Goal: Information Seeking & Learning: Check status

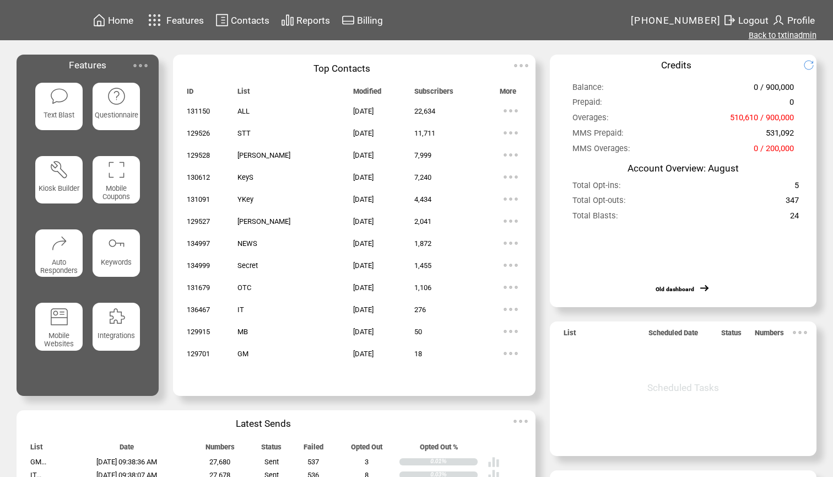
click at [780, 37] on link "Back to txtinadmin" at bounding box center [783, 35] width 68 height 10
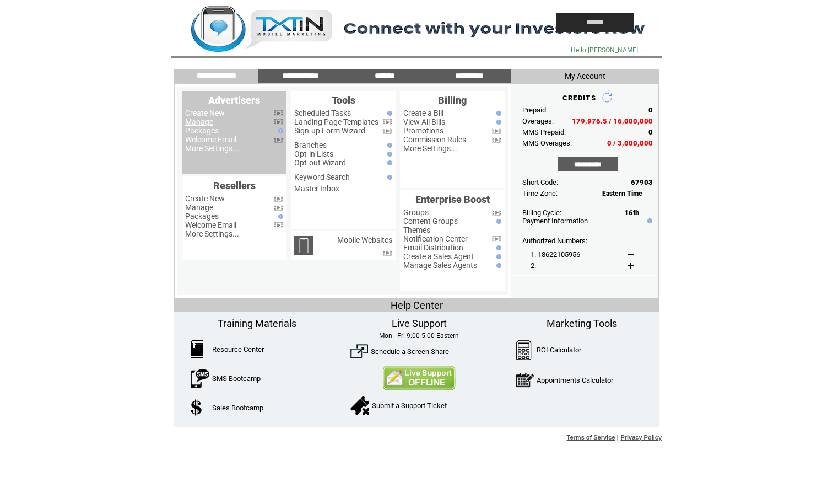
click at [209, 122] on link "Manage" at bounding box center [199, 121] width 28 height 9
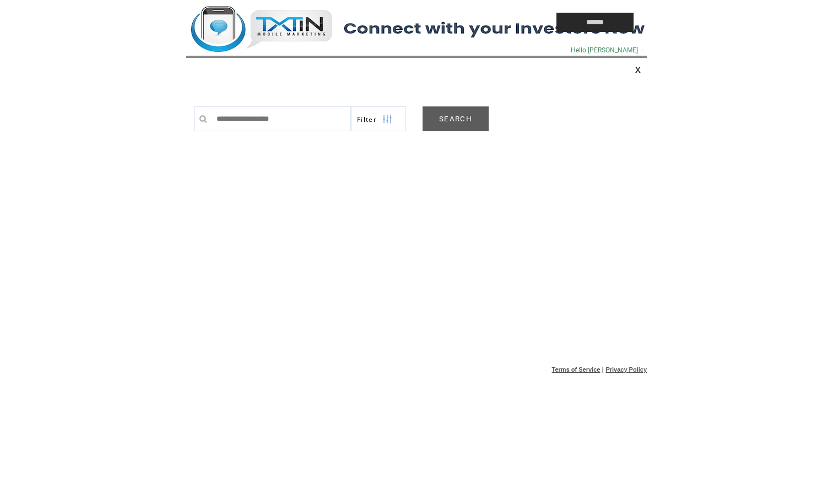
click at [452, 125] on link "SEARCH" at bounding box center [456, 118] width 66 height 25
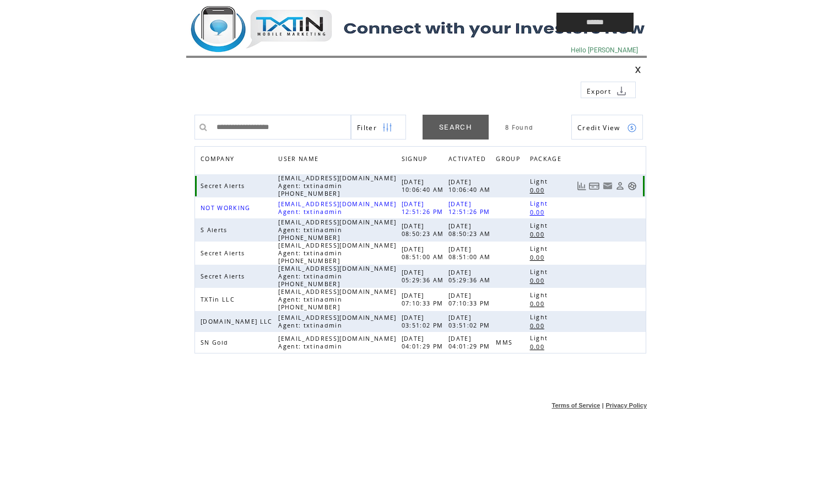
click at [633, 185] on link at bounding box center [632, 185] width 9 height 9
click at [307, 35] on td at bounding box center [346, 22] width 320 height 45
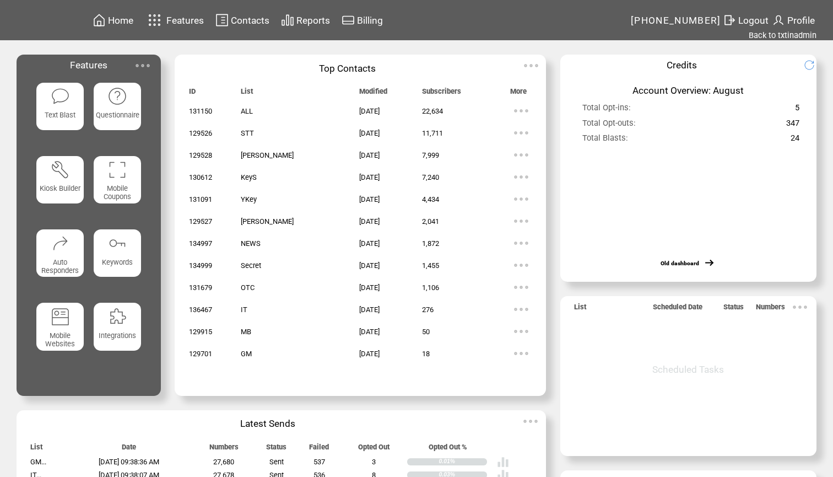
click at [327, 24] on span "Reports" at bounding box center [313, 20] width 34 height 11
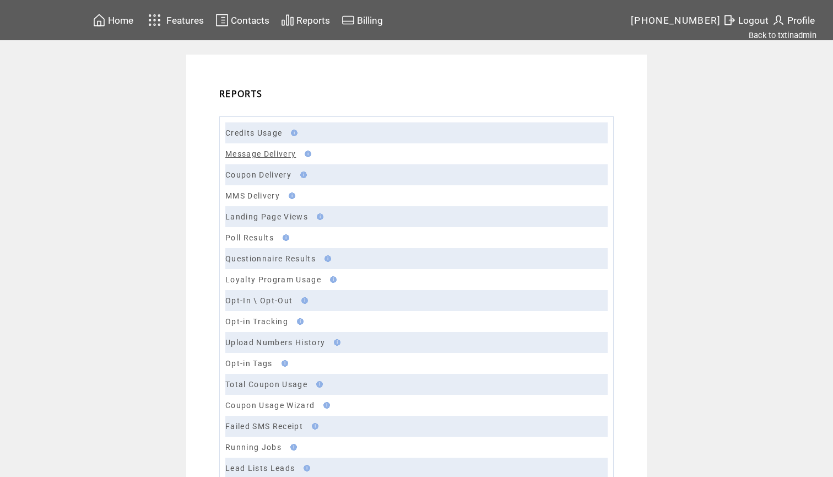
click at [262, 157] on link "Message Delivery" at bounding box center [260, 153] width 71 height 9
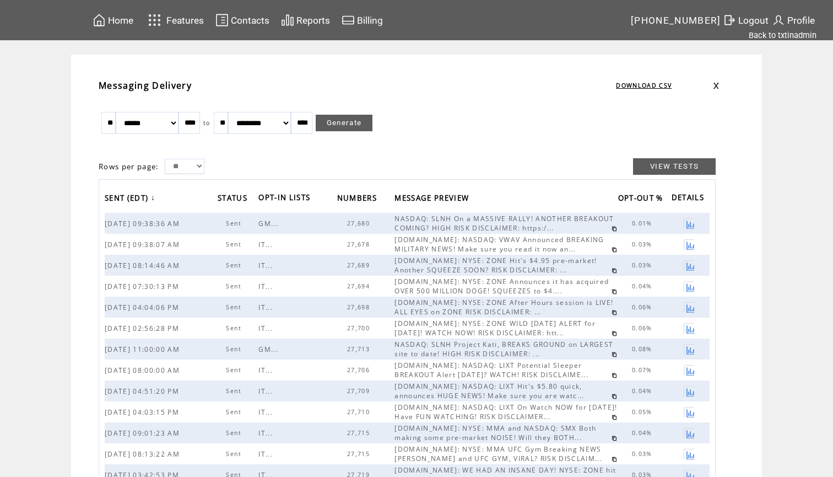
click at [124, 25] on span "Home" at bounding box center [120, 20] width 25 height 11
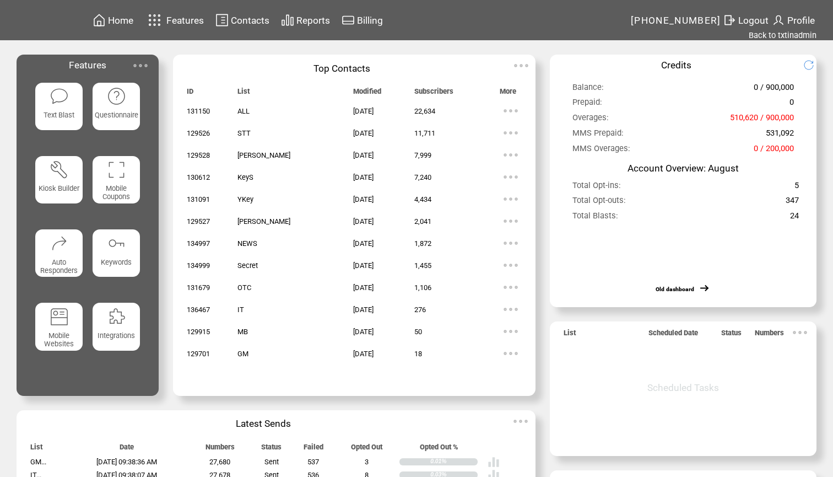
click at [133, 20] on span "Home" at bounding box center [120, 20] width 25 height 11
click at [751, 18] on span "Logout" at bounding box center [753, 20] width 30 height 11
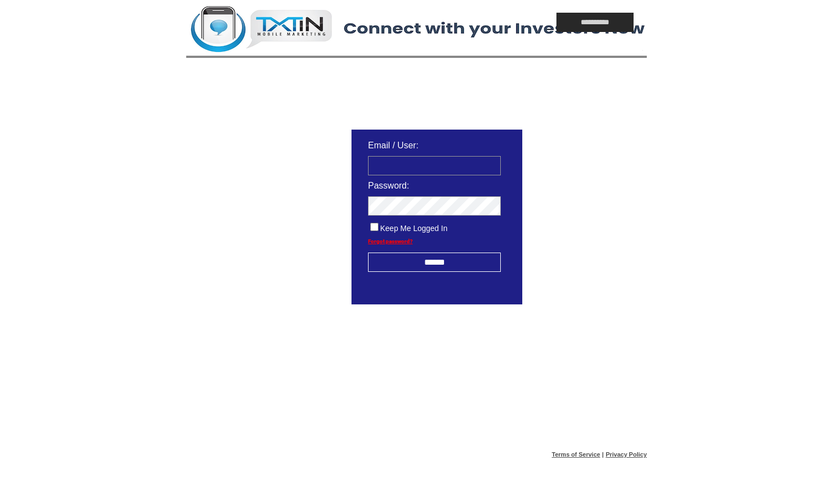
type input "**********"
click at [425, 263] on input "******" at bounding box center [434, 261] width 133 height 19
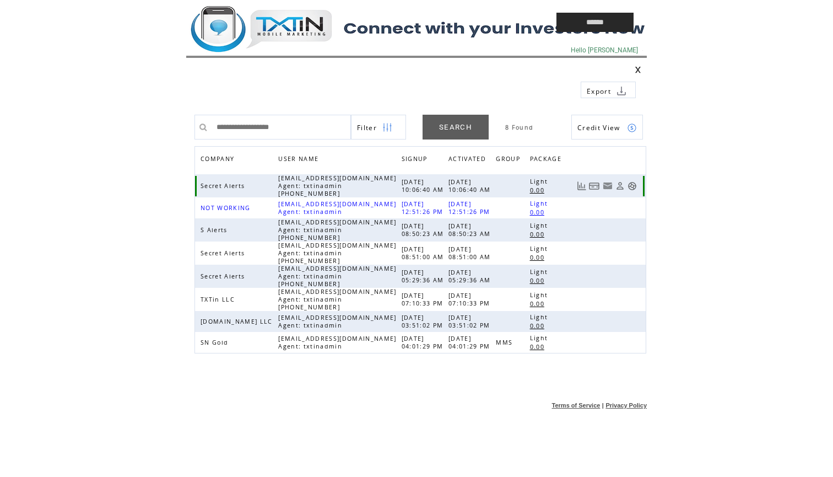
click at [632, 188] on link at bounding box center [632, 185] width 9 height 9
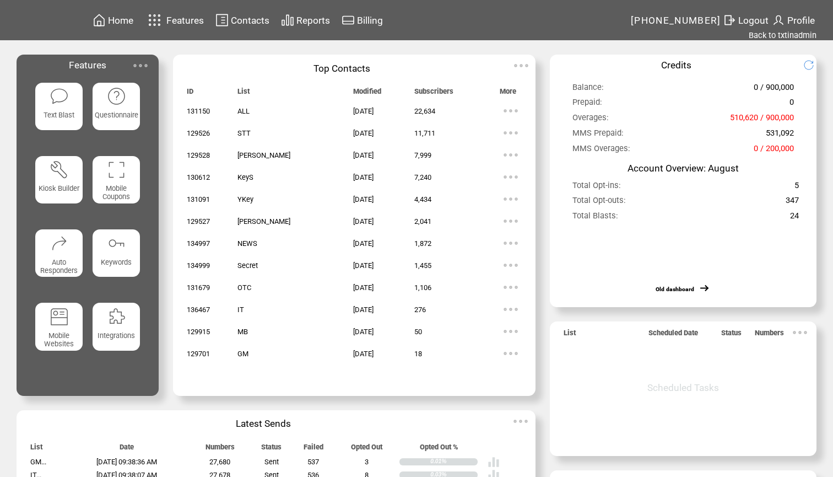
click at [312, 20] on span "Reports" at bounding box center [313, 20] width 34 height 11
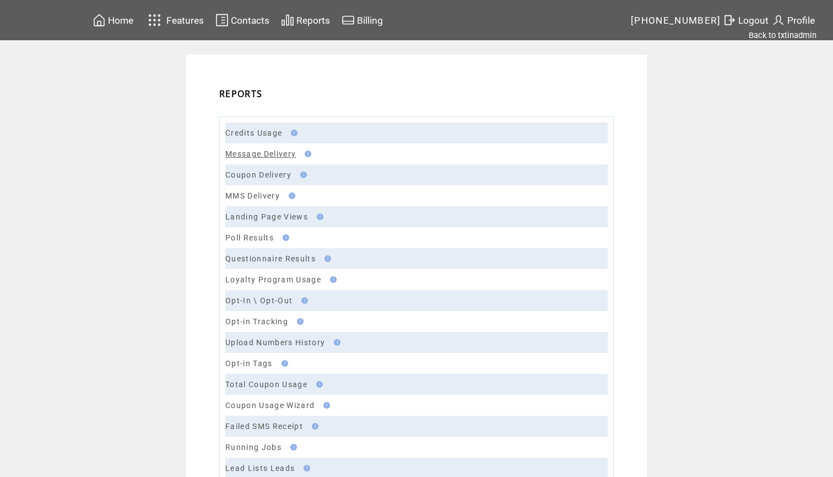
click at [284, 155] on link "Message Delivery" at bounding box center [260, 153] width 71 height 9
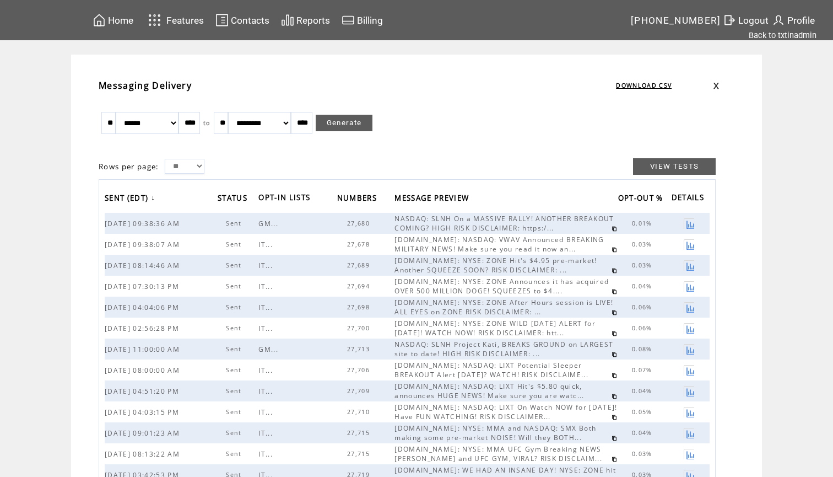
click at [126, 21] on span "Home" at bounding box center [120, 20] width 25 height 11
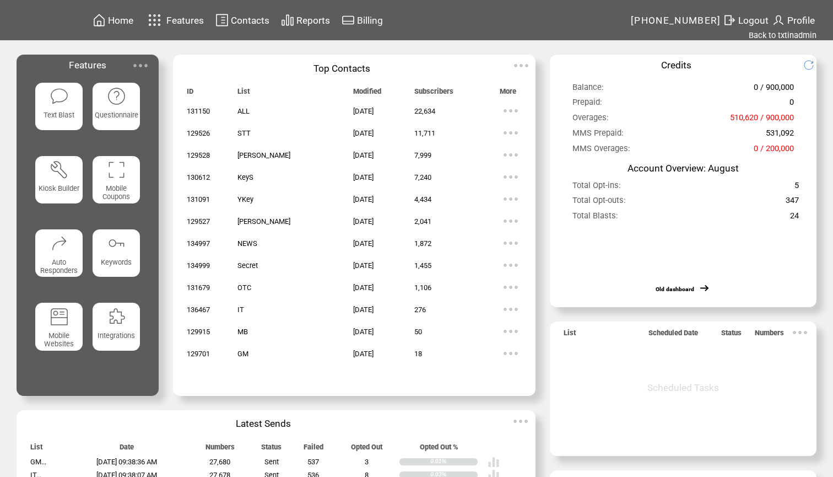
click at [132, 21] on span "Home" at bounding box center [120, 20] width 25 height 11
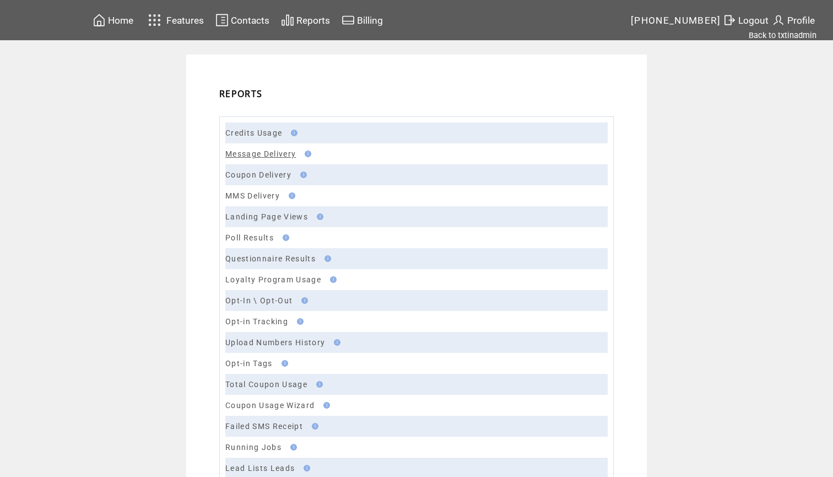
click at [256, 154] on link "Message Delivery" at bounding box center [260, 153] width 71 height 9
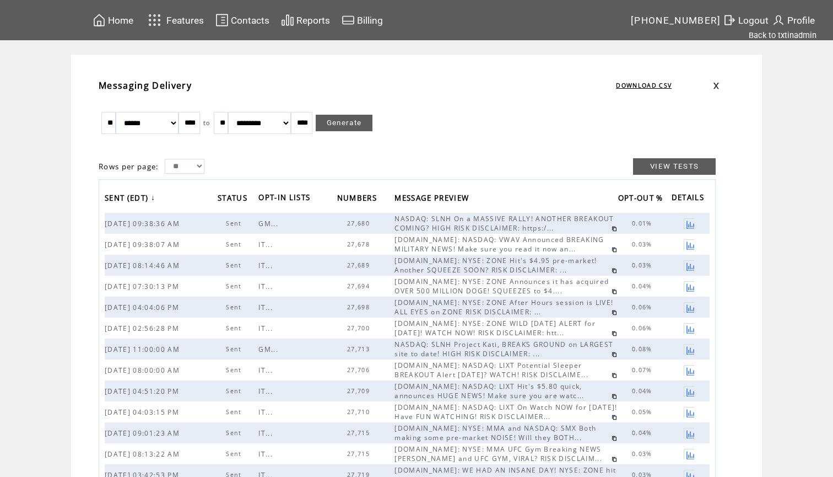
click at [121, 23] on span "Home" at bounding box center [120, 20] width 25 height 11
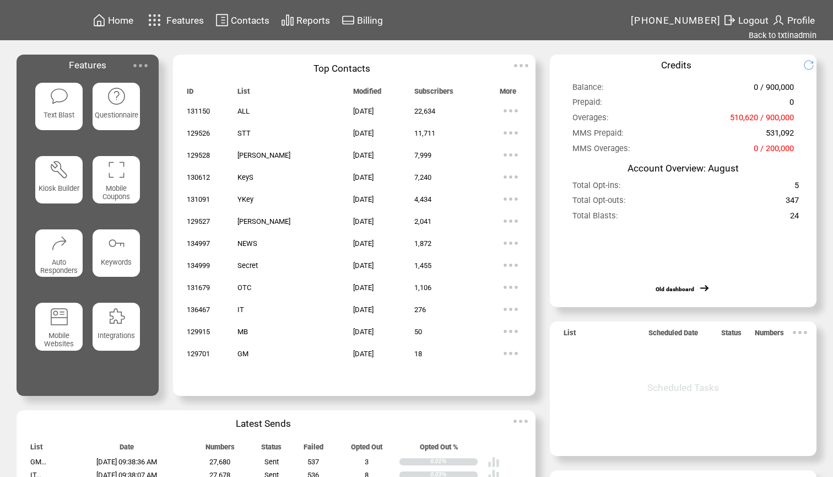
click at [758, 18] on span "Logout" at bounding box center [753, 20] width 30 height 11
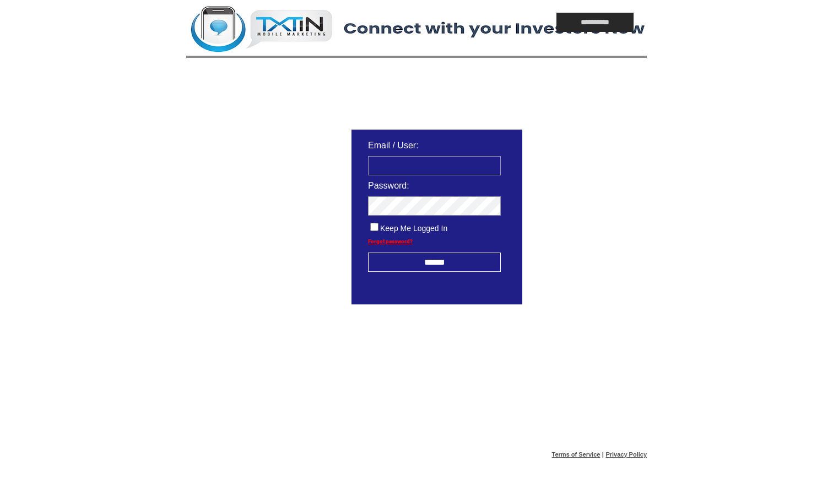
type input "**********"
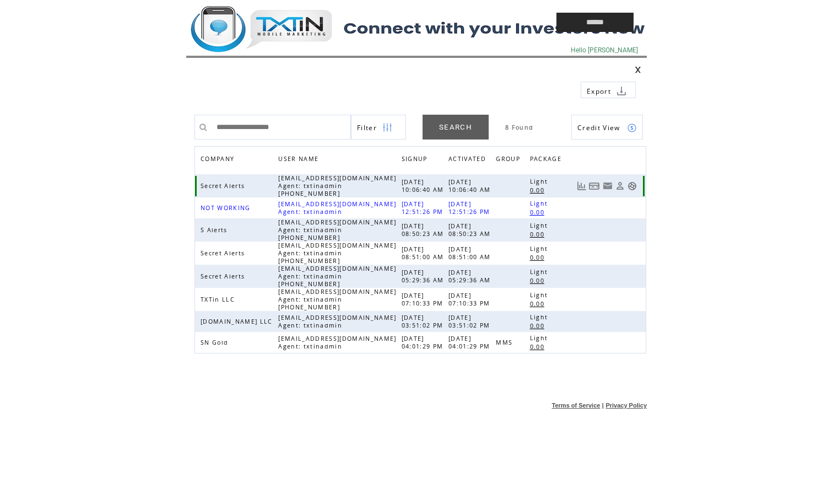
click at [633, 187] on link at bounding box center [632, 185] width 9 height 9
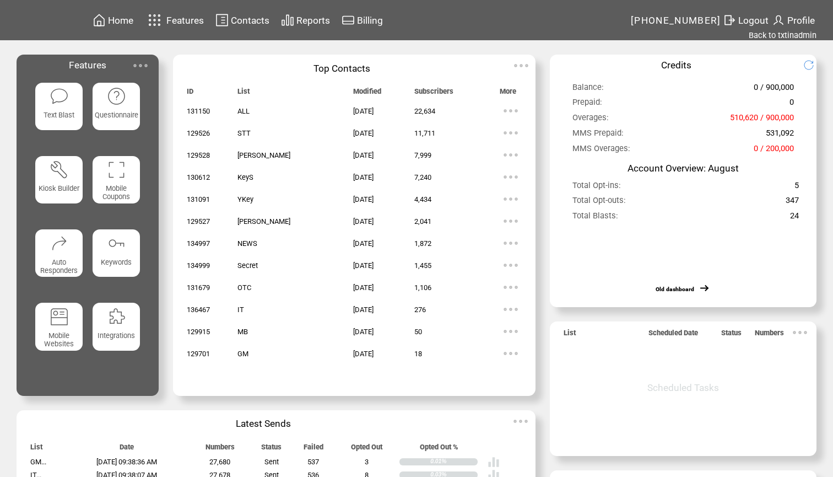
click at [321, 21] on span "Reports" at bounding box center [313, 20] width 34 height 11
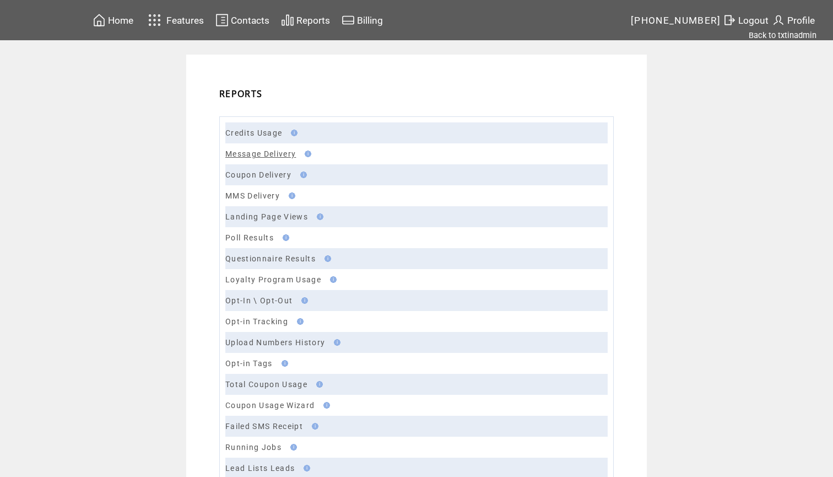
click at [244, 153] on link "Message Delivery" at bounding box center [260, 153] width 71 height 9
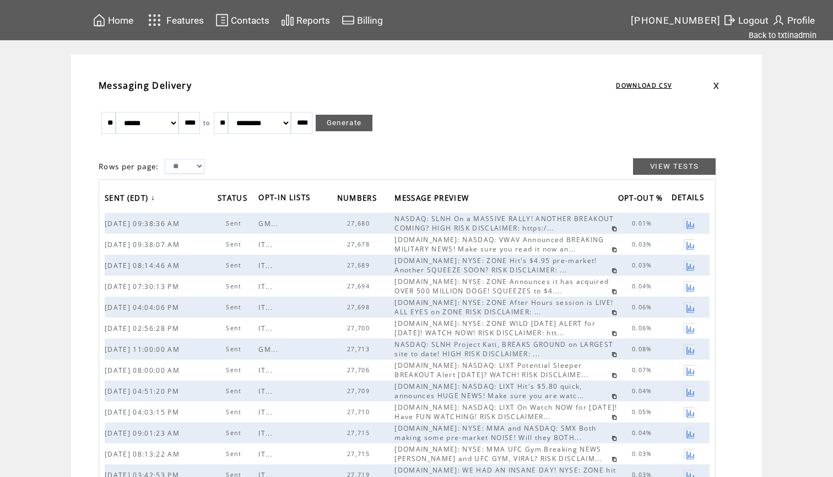
click at [134, 26] on td "Home" at bounding box center [120, 20] width 26 height 15
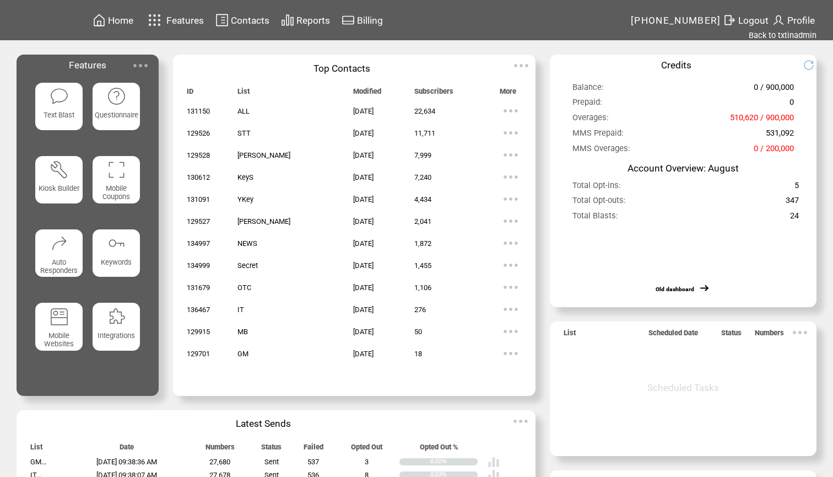
click at [130, 14] on td "Home" at bounding box center [120, 20] width 26 height 15
click at [132, 24] on span "Home" at bounding box center [120, 20] width 25 height 11
